Goal: Task Accomplishment & Management: Complete application form

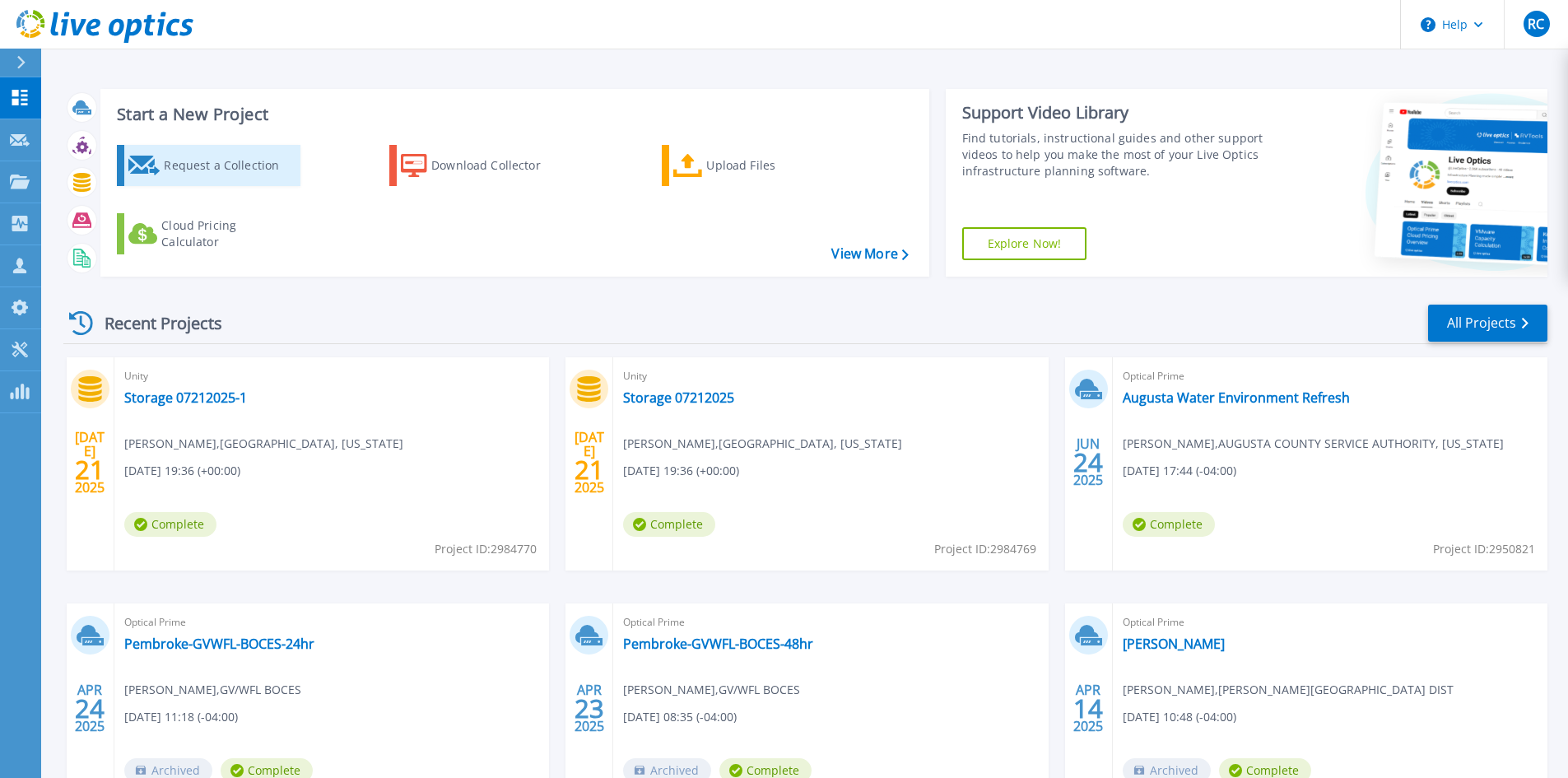
click at [215, 165] on div "Request a Collection" at bounding box center [229, 165] width 132 height 33
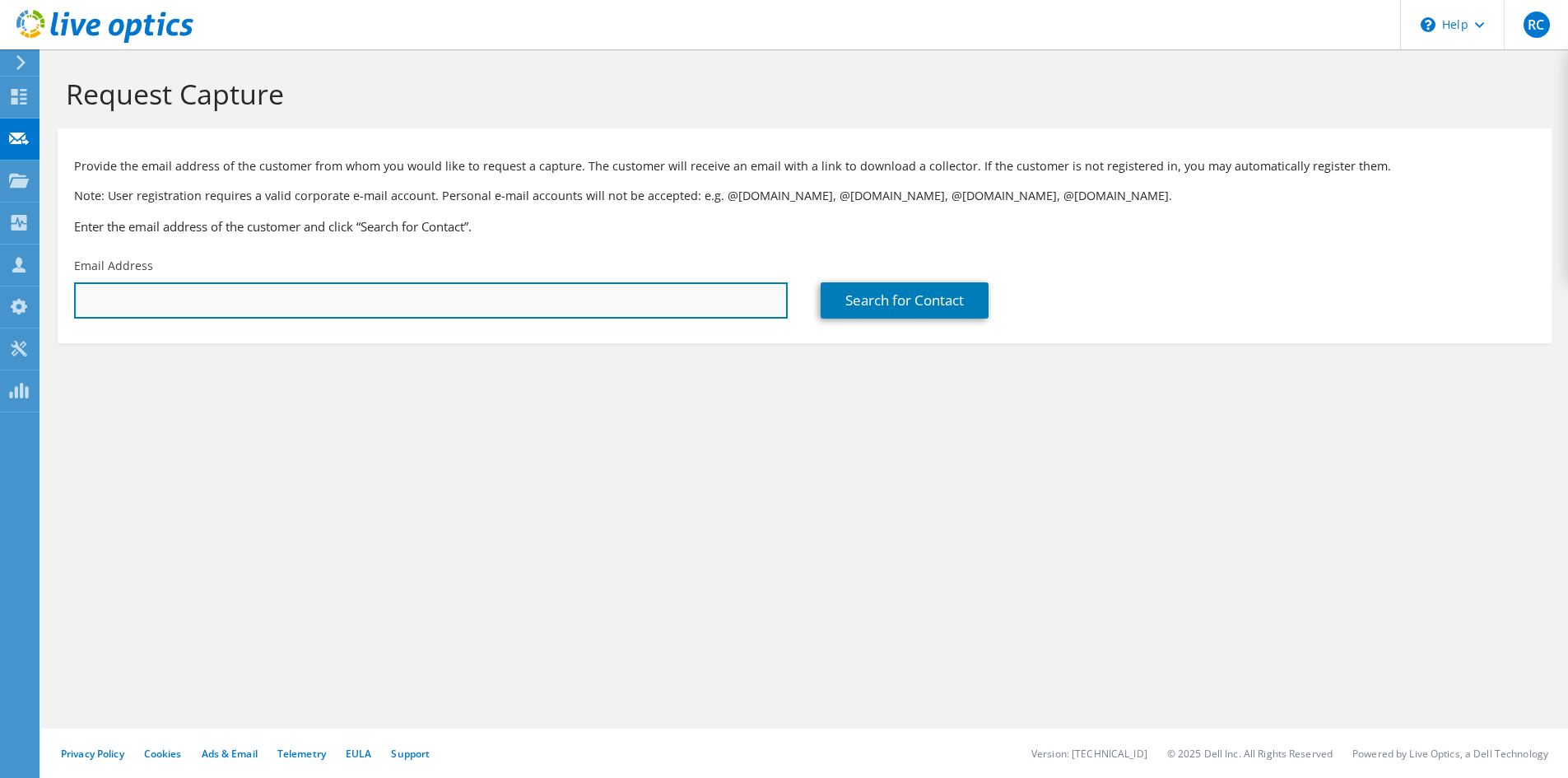
click at [252, 297] on input "text" at bounding box center [431, 300] width 713 height 37
paste input "[EMAIL_ADDRESS][DOMAIN_NAME]"
type input "[EMAIL_ADDRESS][DOMAIN_NAME]"
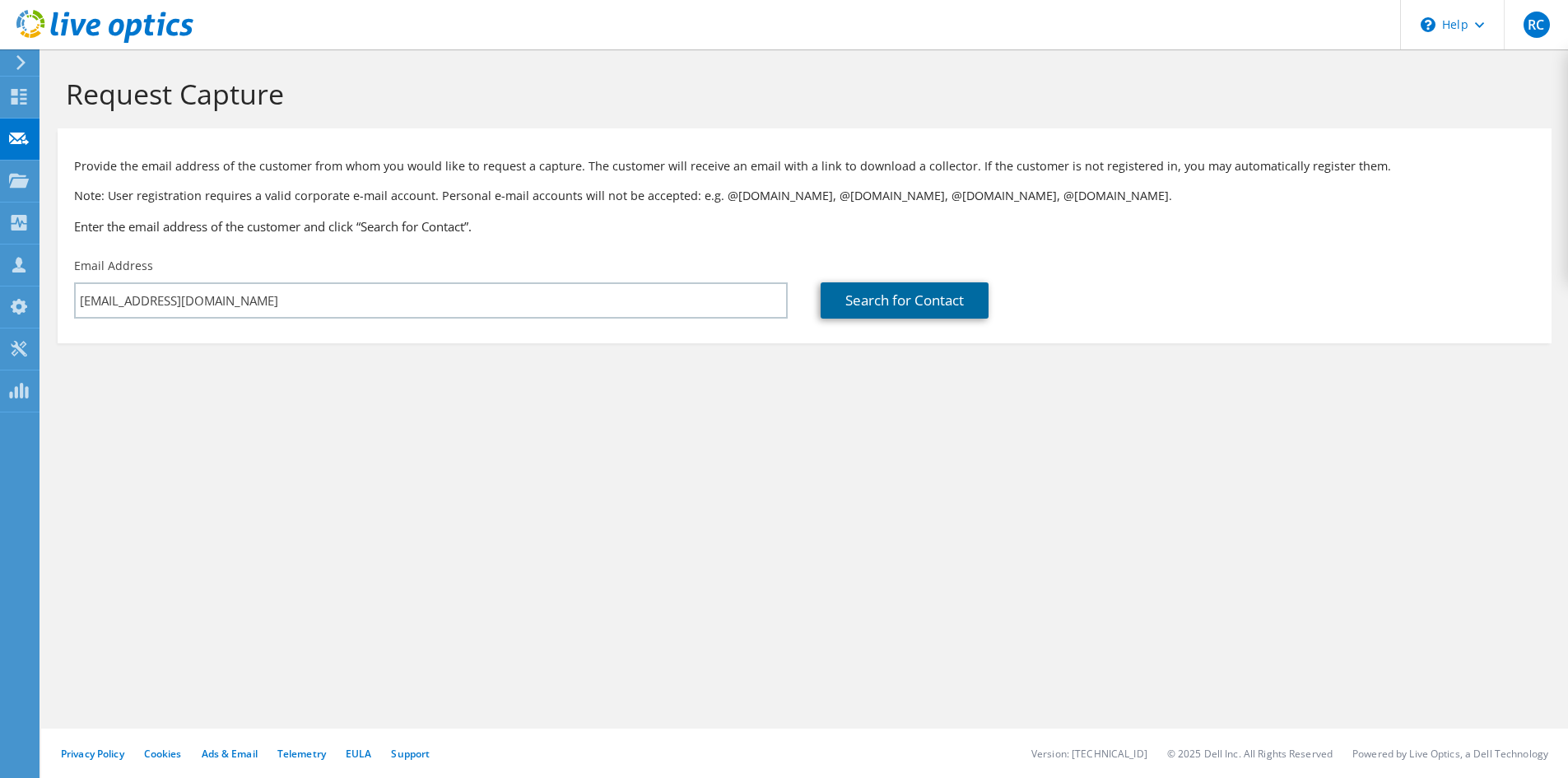
click at [922, 300] on link "Search for Contact" at bounding box center [905, 300] width 168 height 37
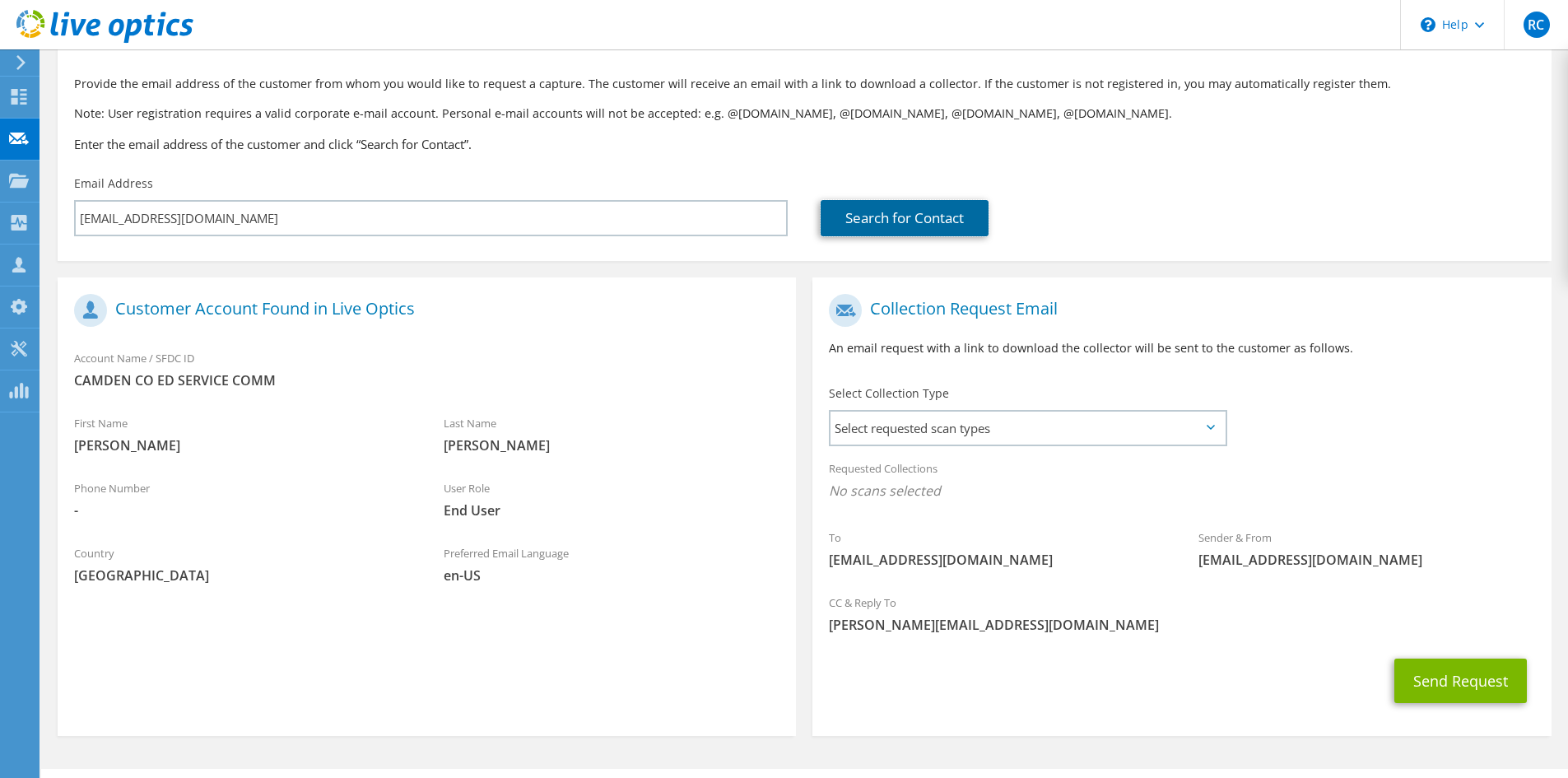
scroll to position [122, 0]
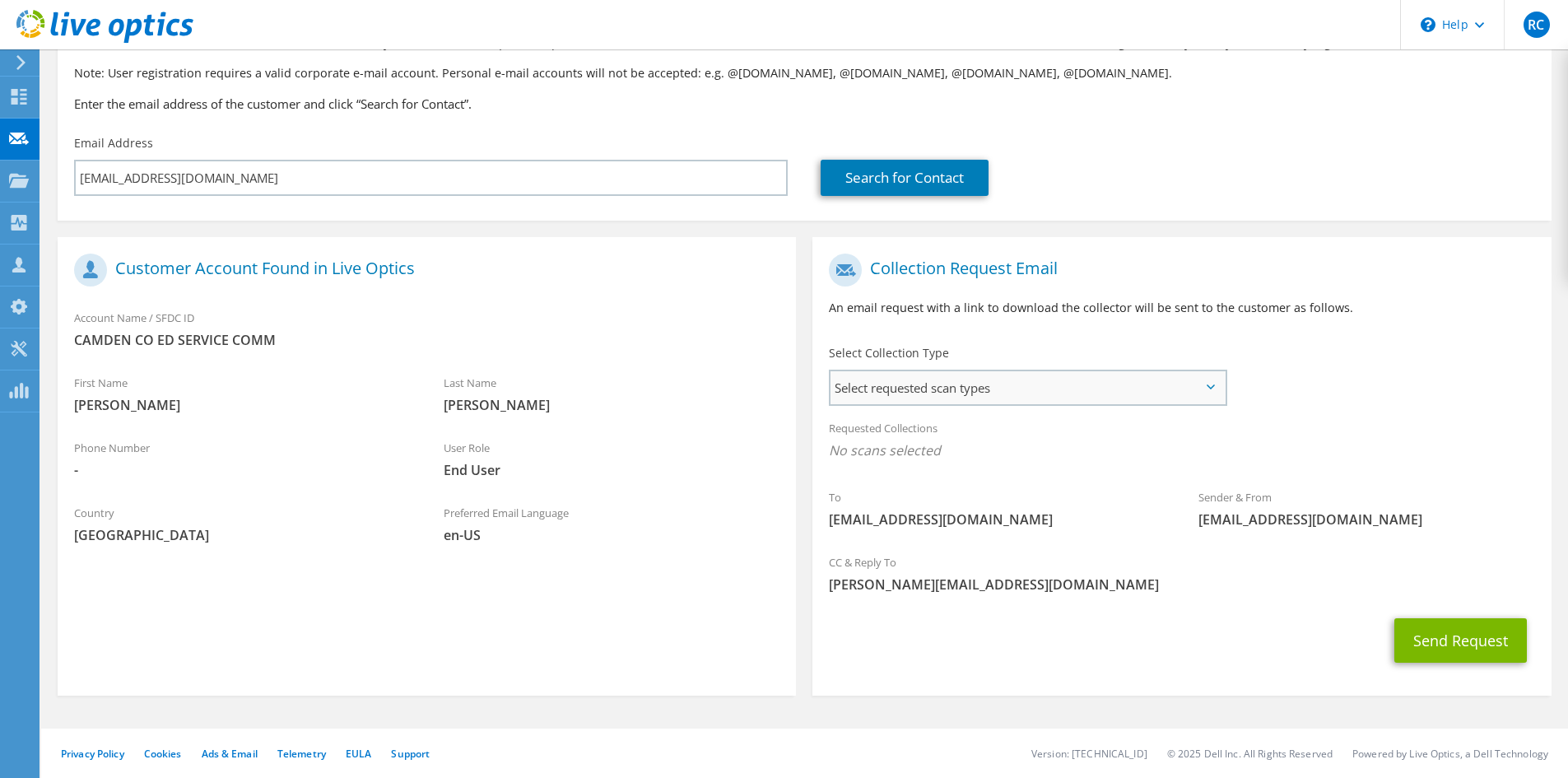
click at [1157, 386] on span "Select requested scan types" at bounding box center [1028, 387] width 394 height 33
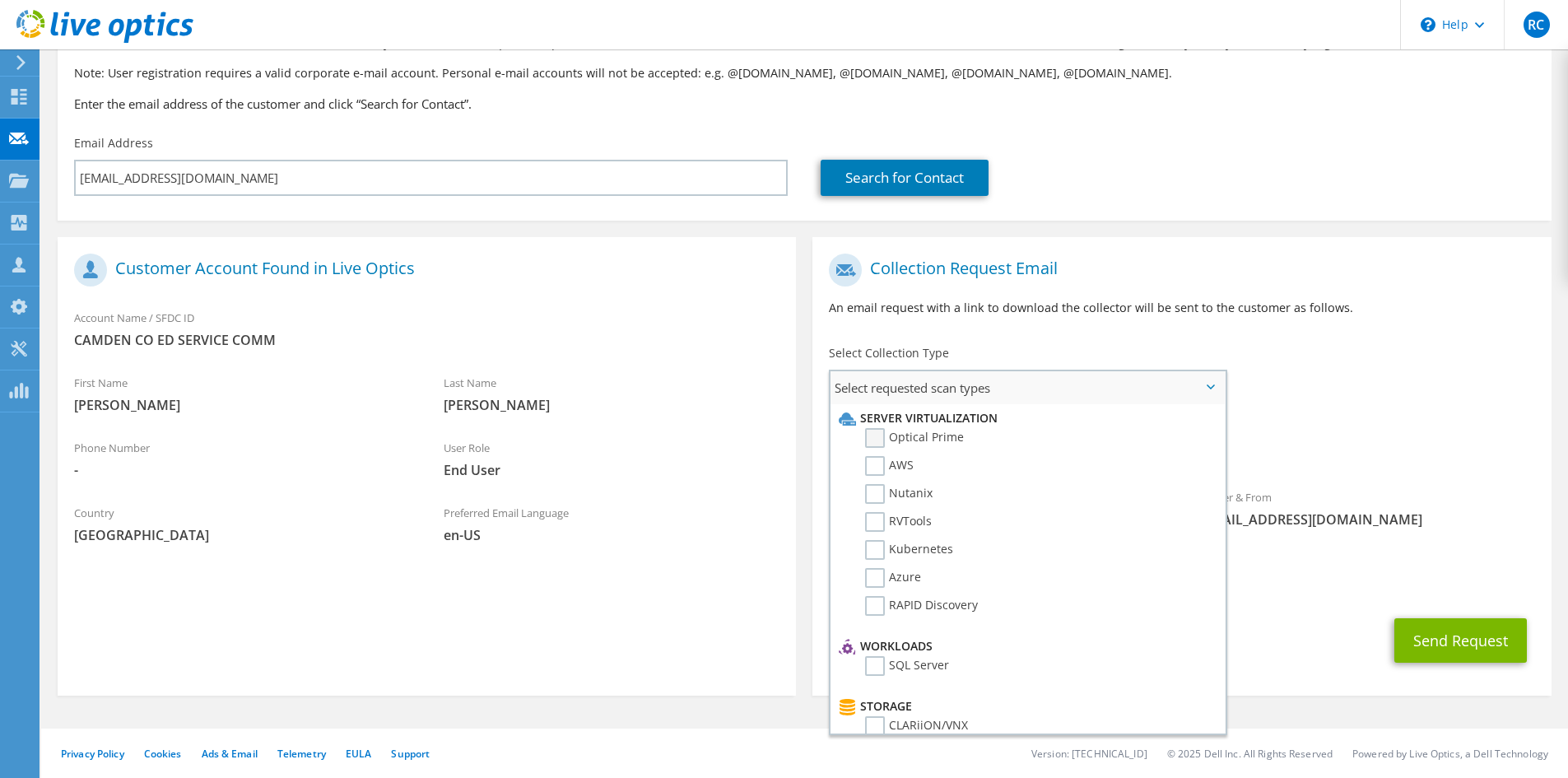
click at [871, 442] on label "Optical Prime" at bounding box center [915, 437] width 99 height 20
click at [0, 0] on input "Optical Prime" at bounding box center [0, 0] width 0 height 0
click at [1327, 560] on div "CC & Reply To [EMAIL_ADDRESS][DOMAIN_NAME]" at bounding box center [1182, 578] width 738 height 57
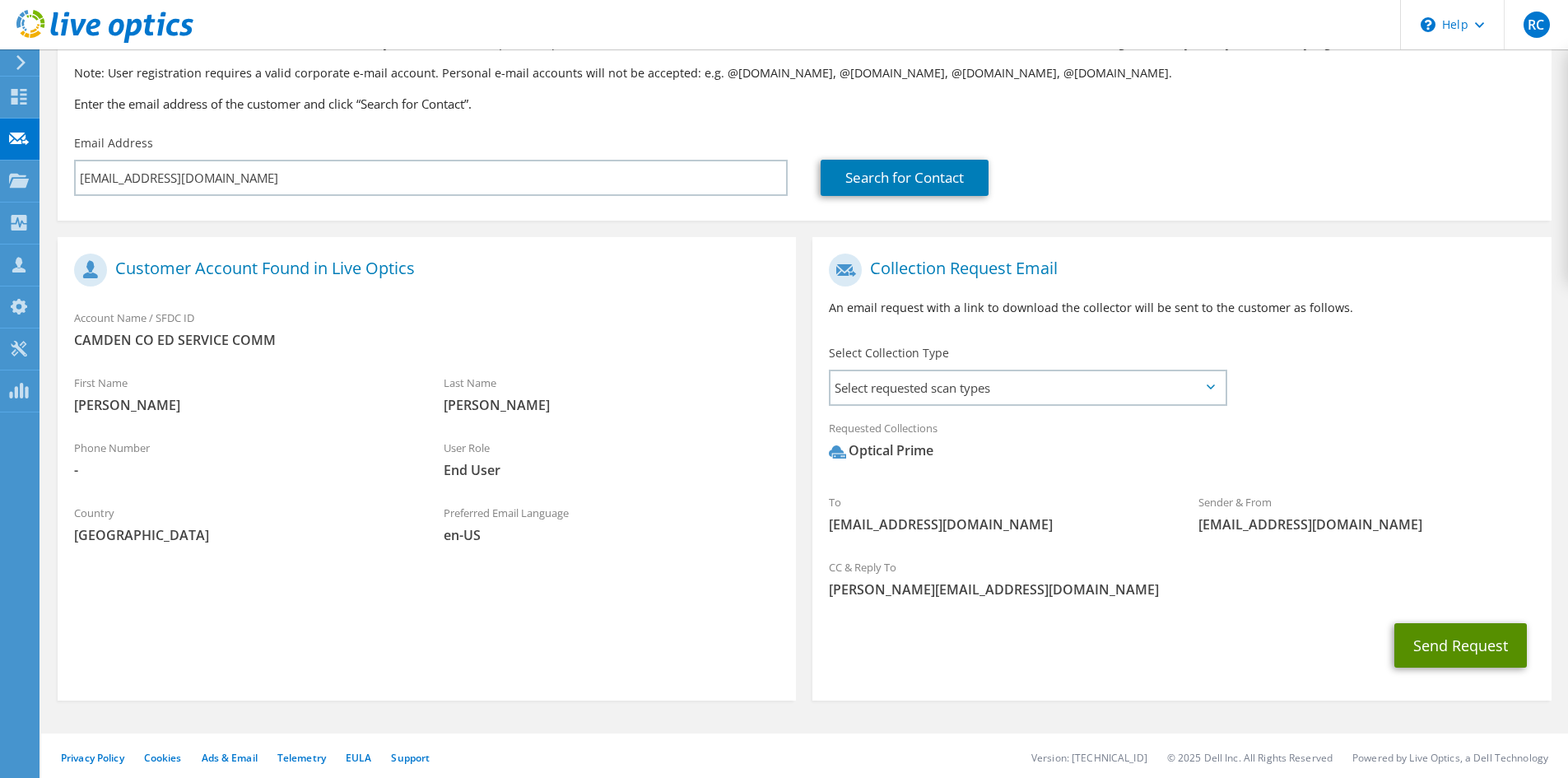
click at [1444, 640] on button "Send Request" at bounding box center [1461, 646] width 133 height 44
